Goal: Navigation & Orientation: Find specific page/section

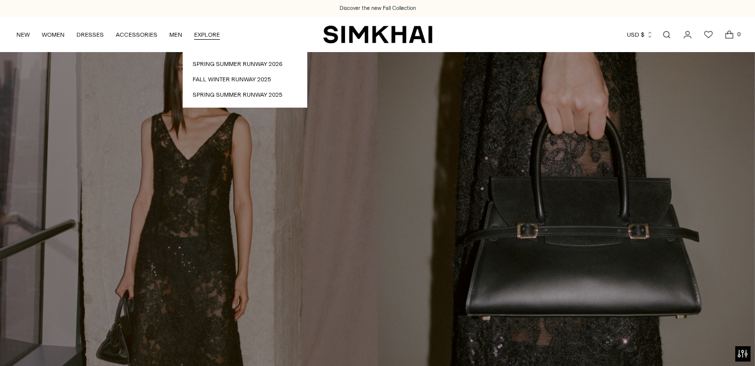
click at [640, 33] on button "USD $" at bounding box center [640, 35] width 26 height 22
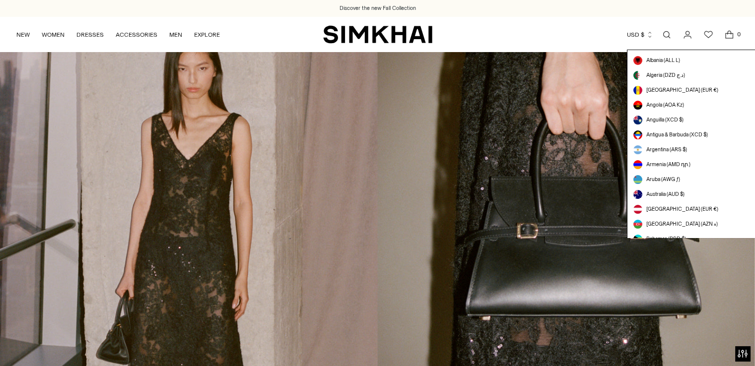
click at [640, 33] on button "USD $" at bounding box center [640, 35] width 26 height 22
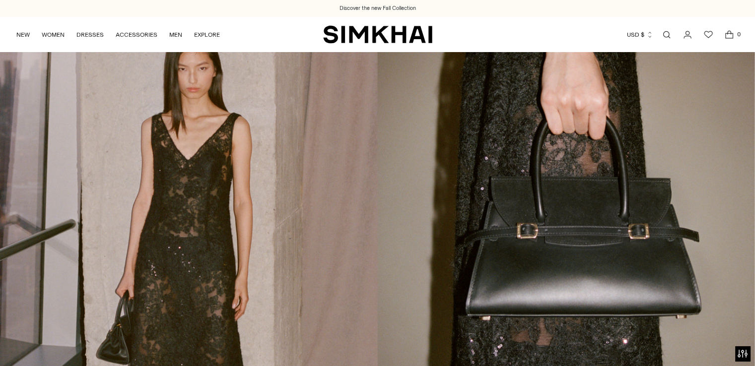
click at [641, 32] on button "USD $" at bounding box center [640, 35] width 26 height 22
click at [688, 36] on icon "Go to the account page" at bounding box center [688, 35] width 14 height 10
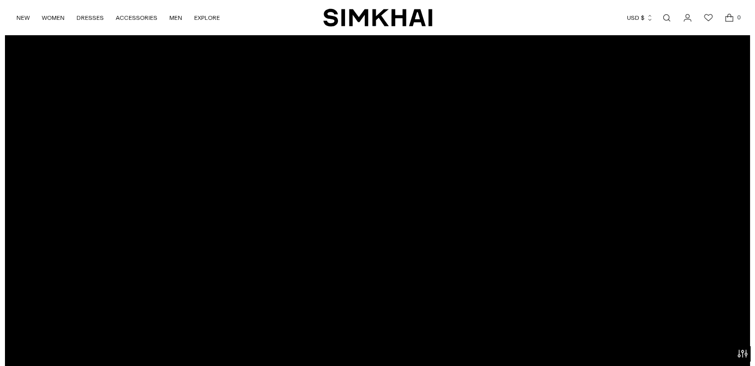
scroll to position [99, 0]
click at [375, 169] on div at bounding box center [377, 168] width 745 height 421
